Goal: Navigation & Orientation: Go to known website

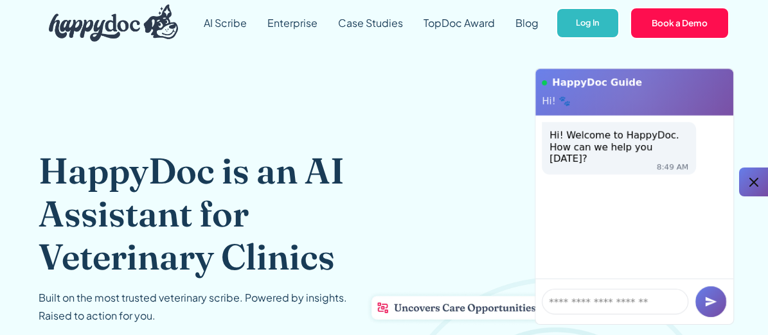
click at [590, 26] on link "Log In" at bounding box center [588, 23] width 64 height 31
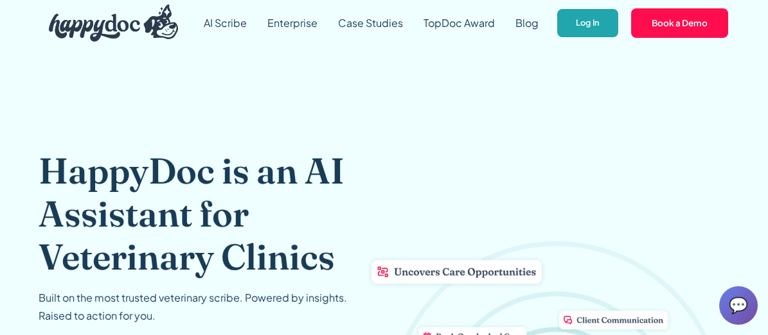
click at [572, 22] on link "Log In" at bounding box center [588, 23] width 64 height 31
click at [574, 19] on link "Log In" at bounding box center [588, 23] width 64 height 31
click at [583, 23] on link "Log In" at bounding box center [588, 23] width 64 height 31
